Goal: Find specific page/section: Find specific page/section

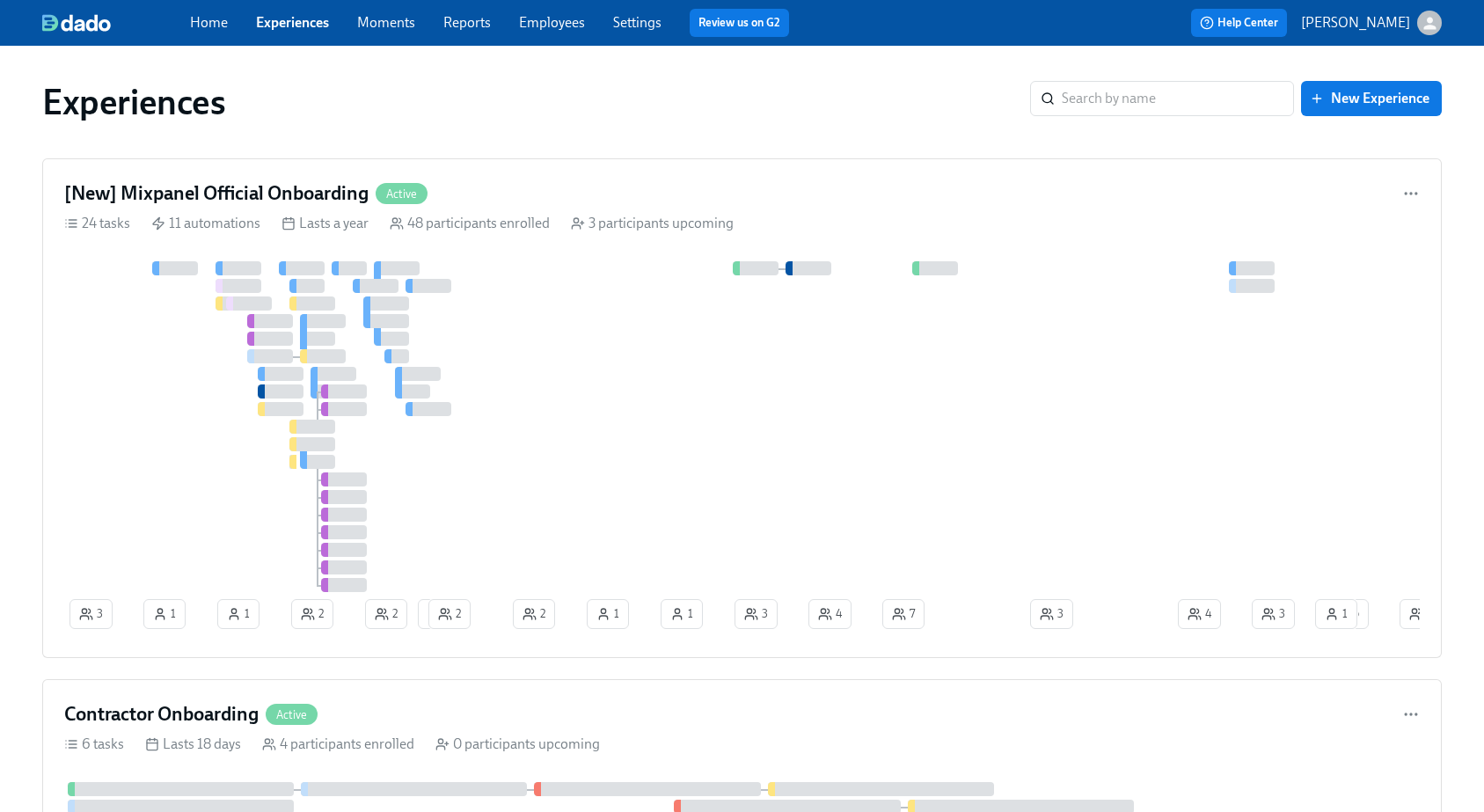
click at [550, 24] on link "Employees" at bounding box center [551, 22] width 66 height 16
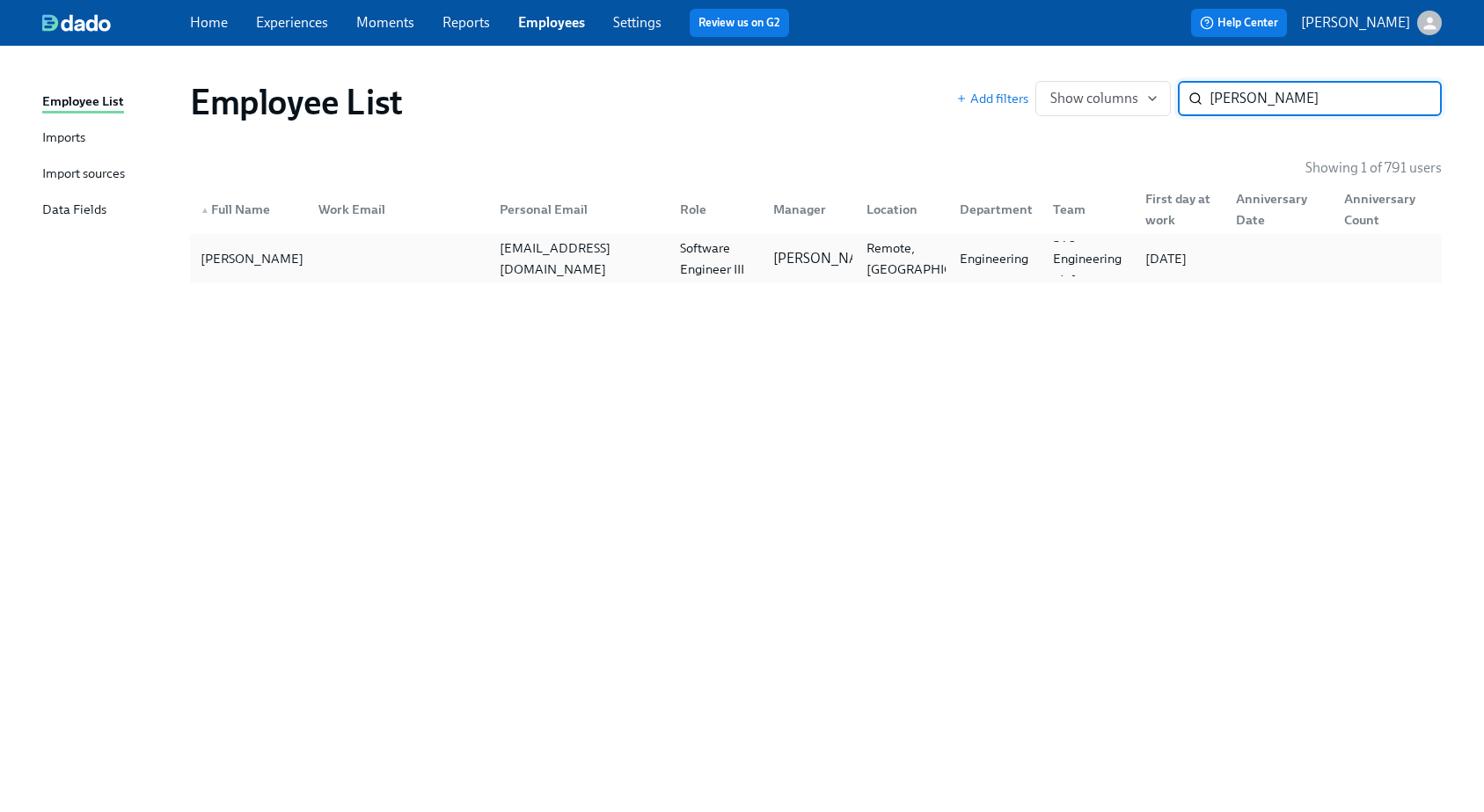
type input "[PERSON_NAME]"
click at [430, 256] on div at bounding box center [395, 258] width 181 height 36
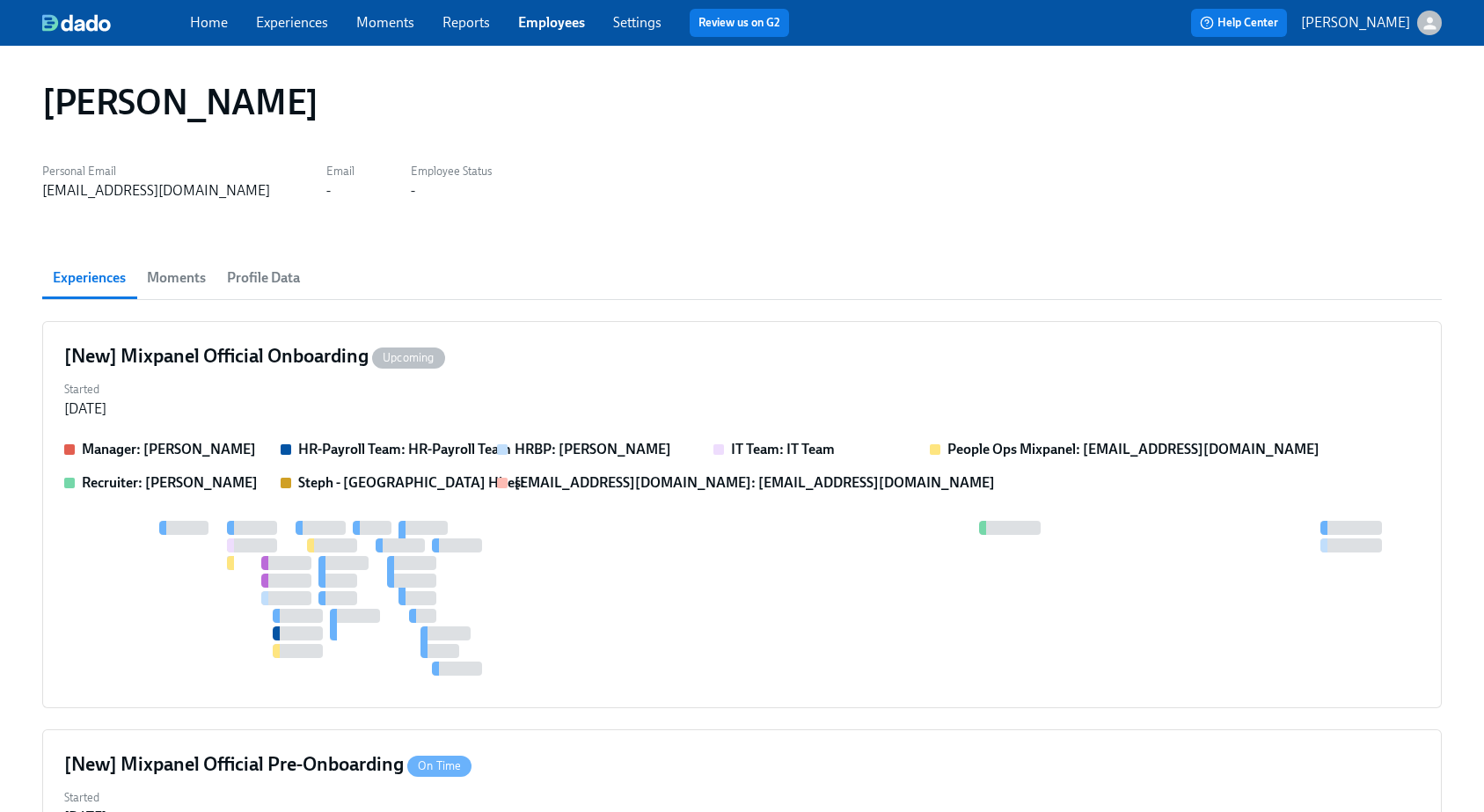
click at [204, 275] on span "Moments" at bounding box center [176, 278] width 59 height 25
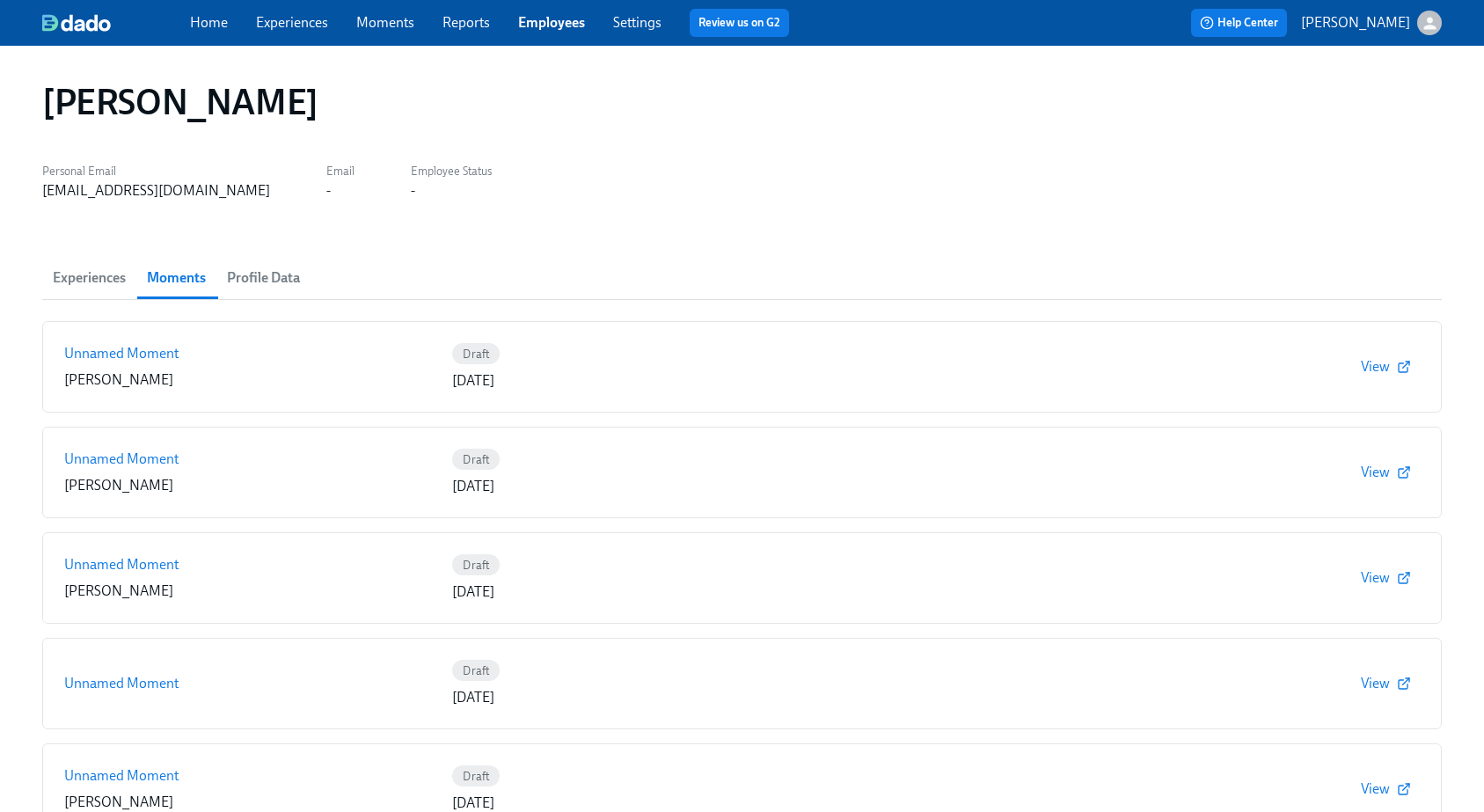
click at [267, 282] on span "Profile Data" at bounding box center [264, 278] width 73 height 25
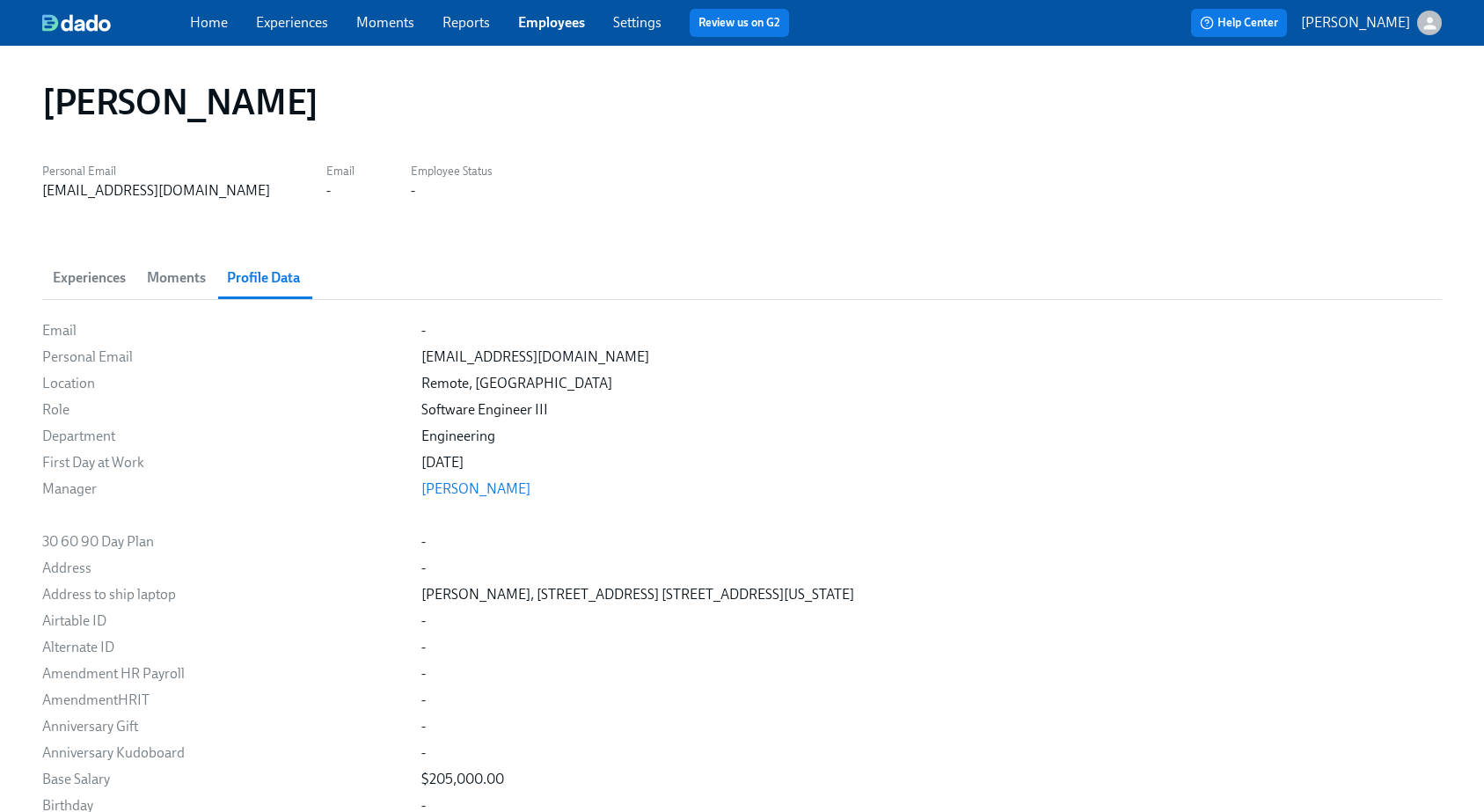
click at [74, 275] on span "Experiences" at bounding box center [90, 278] width 73 height 25
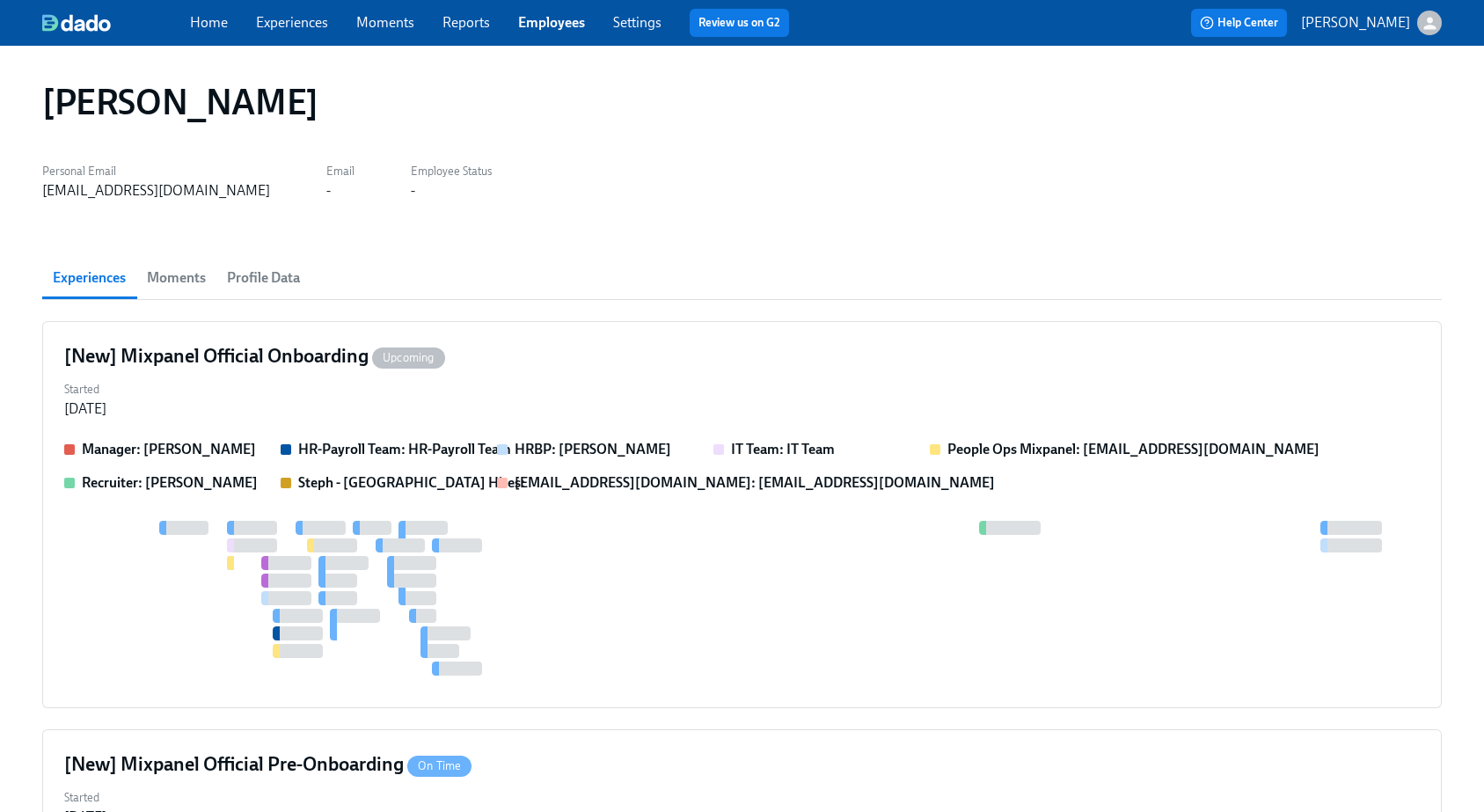
click at [192, 279] on span "Moments" at bounding box center [176, 278] width 59 height 25
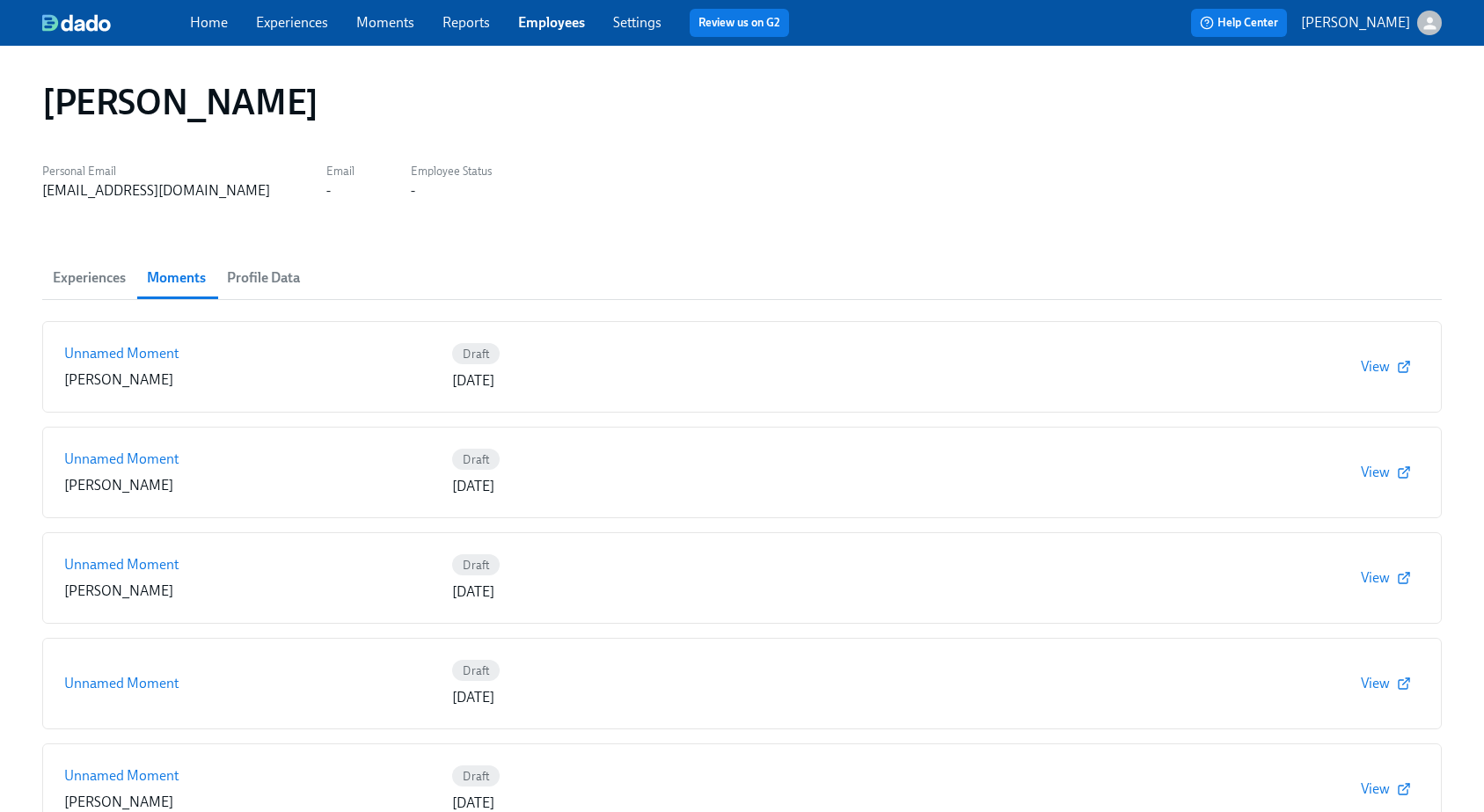
click at [100, 266] on span "Experiences" at bounding box center [90, 278] width 73 height 25
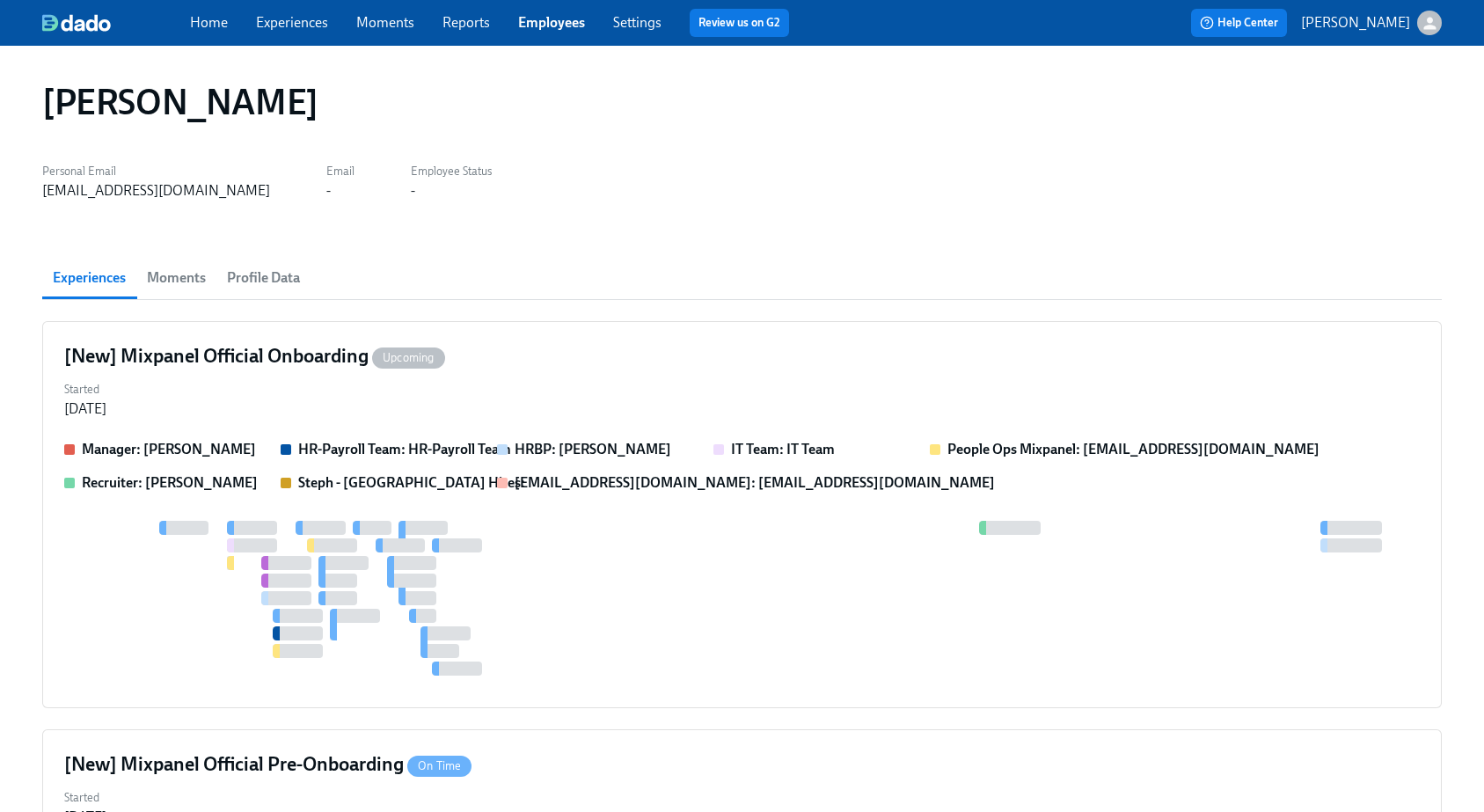
click at [272, 260] on button "Profile Data" at bounding box center [264, 278] width 94 height 42
